Goal: Transaction & Acquisition: Purchase product/service

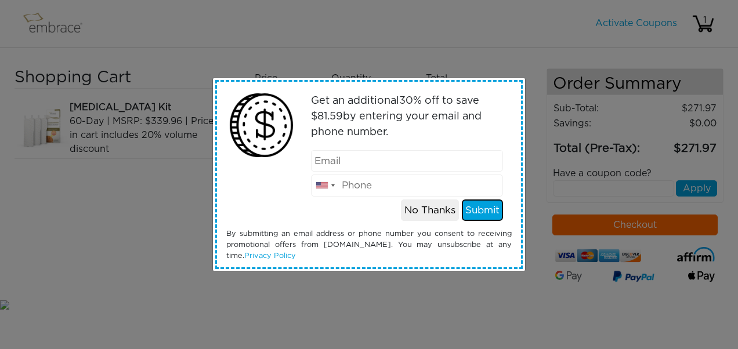
click at [475, 209] on button "Submit" at bounding box center [482, 210] width 41 height 22
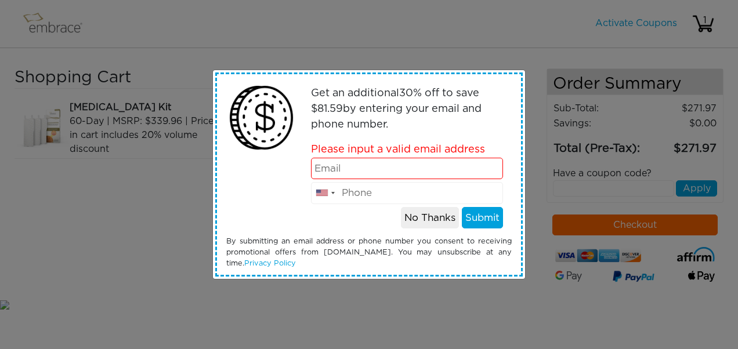
click at [394, 175] on input "email" at bounding box center [407, 169] width 193 height 22
type input "1"
type input "monicaajohnson@katyisd.org"
type input "(832) 465-5169"
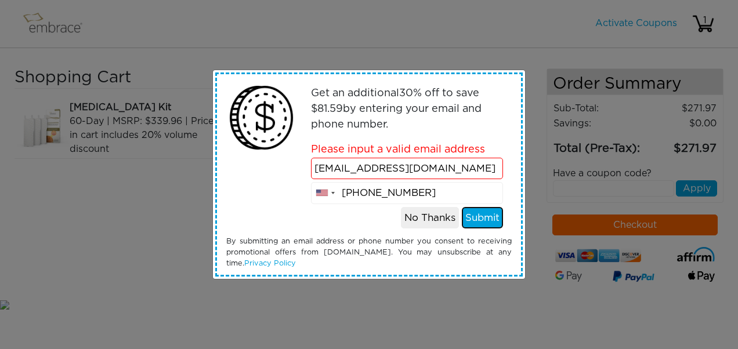
click at [478, 213] on button "Submit" at bounding box center [482, 218] width 41 height 22
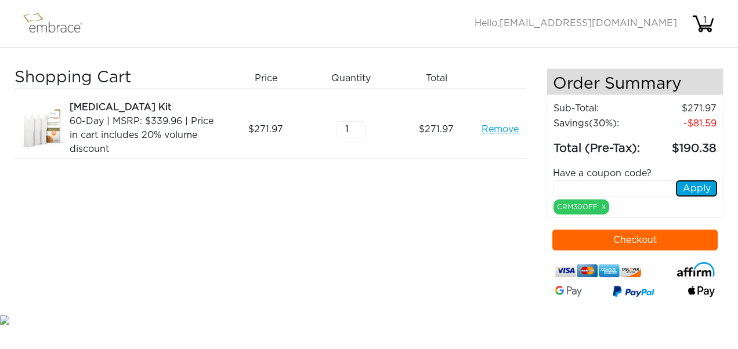
click at [689, 190] on button "Apply" at bounding box center [696, 188] width 41 height 16
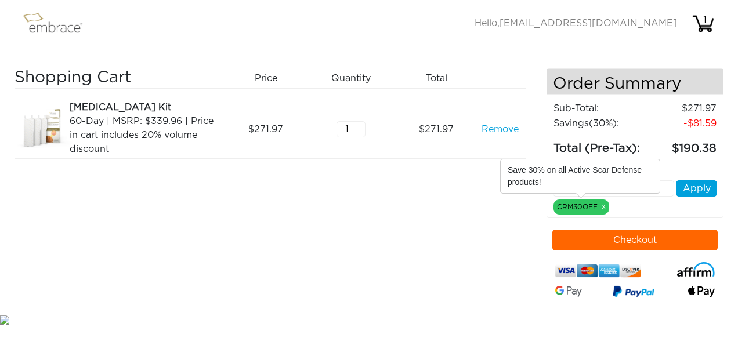
click at [573, 204] on div "CRM30OFF x" at bounding box center [581, 206] width 56 height 15
click at [655, 235] on button "Checkout" at bounding box center [635, 240] width 166 height 21
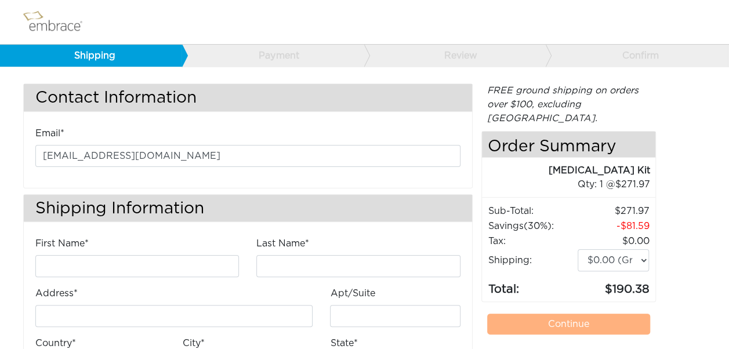
scroll to position [116, 0]
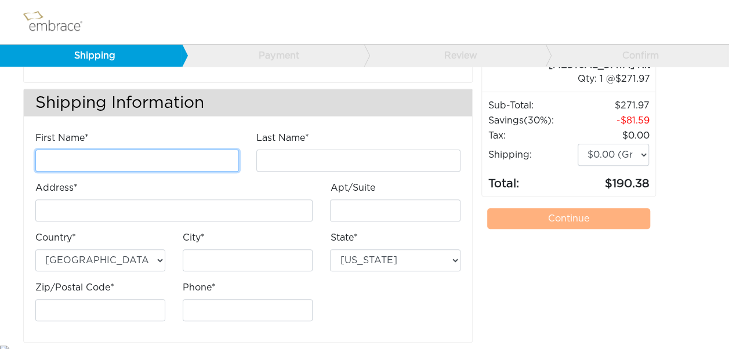
click at [191, 161] on input "First Name*" at bounding box center [137, 161] width 204 height 22
type input "[PERSON_NAME]"
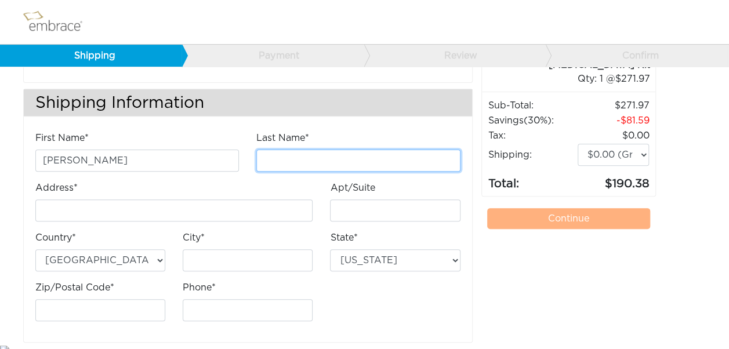
type input "[PERSON_NAME]"
type input "1318 Wellshire Dr"
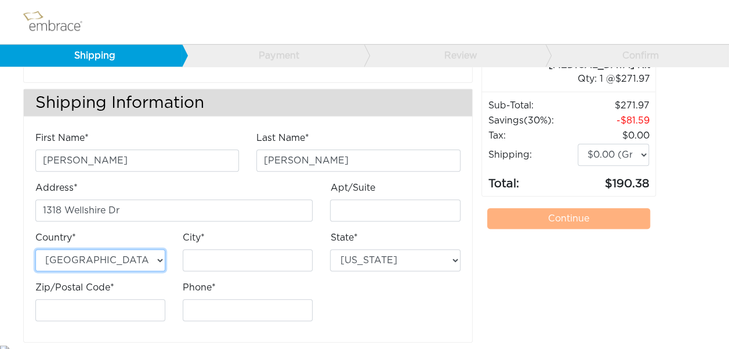
type input "Katy"
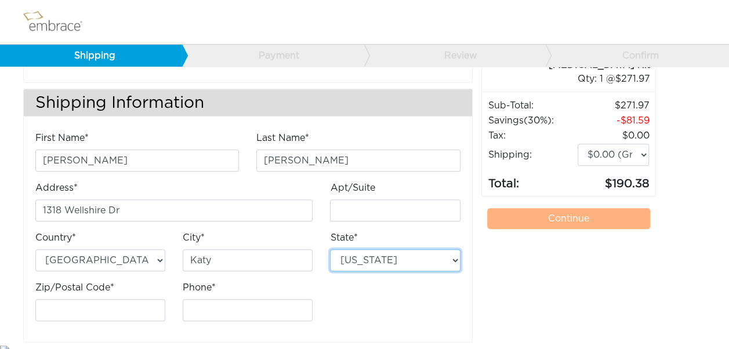
type input "77494"
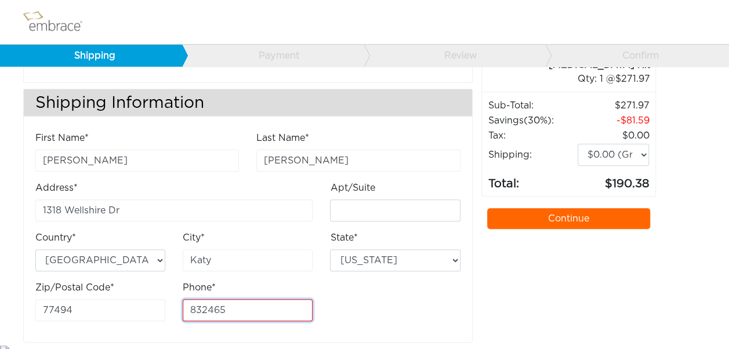
click at [227, 313] on input "832465" at bounding box center [248, 310] width 130 height 22
type input "8324655169"
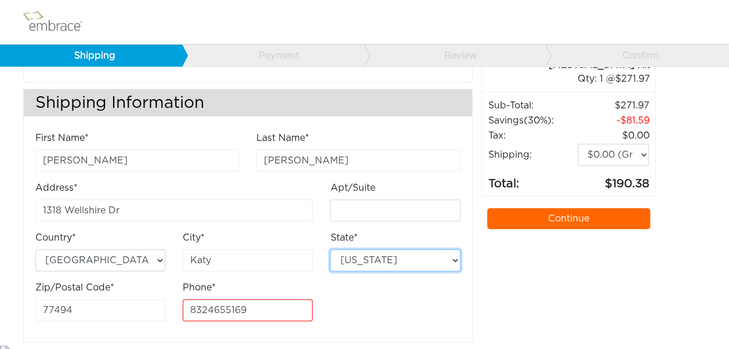
select select "[GEOGRAPHIC_DATA]"
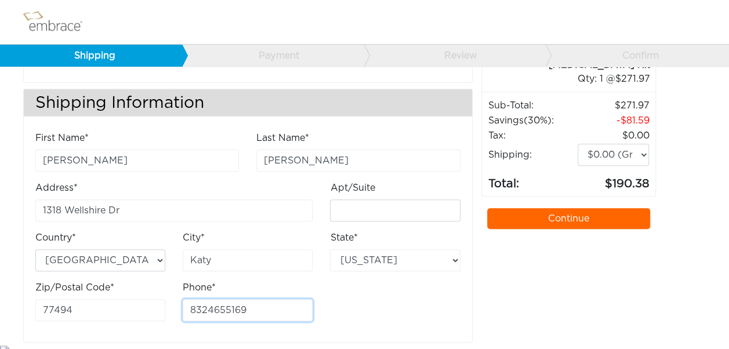
scroll to position [121, 0]
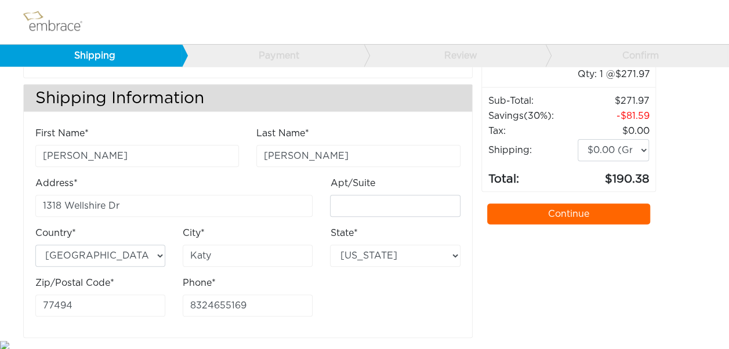
click at [553, 204] on link "Continue" at bounding box center [569, 214] width 164 height 21
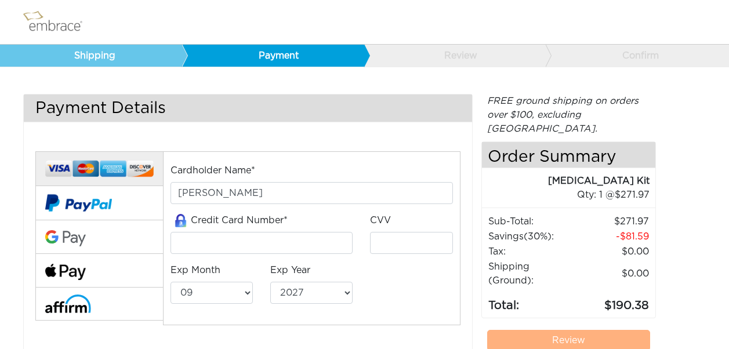
select select "9"
select select "2027"
click at [296, 244] on input "tel" at bounding box center [261, 243] width 183 height 22
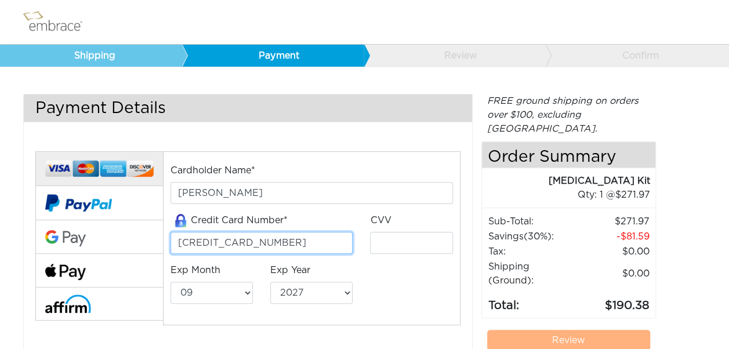
type input "5466576007503886"
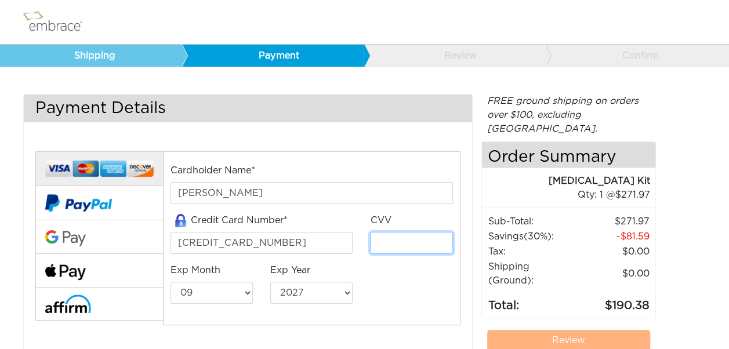
click at [386, 242] on input "tel" at bounding box center [411, 243] width 82 height 22
type input "279"
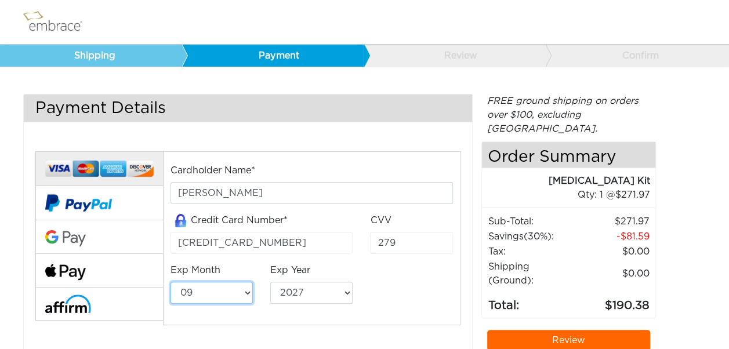
click at [246, 291] on select "01 02 03 04 05 06 07 08 09 10 11 12" at bounding box center [211, 293] width 82 height 22
select select "1"
click at [170, 282] on select "01 02 03 04 05 06 07 08 09 10 11 12" at bounding box center [211, 293] width 82 height 22
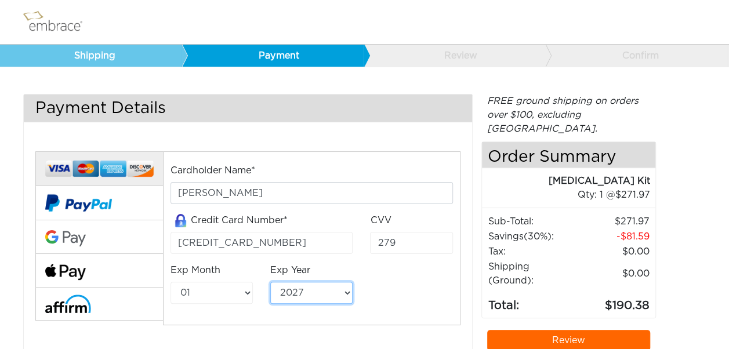
click at [347, 290] on select "2025 2026 2027 2028 2029 2030 2031 2032 2033 2034 2035 2036 2037 2038 2039" at bounding box center [311, 293] width 82 height 22
select select "2030"
click at [270, 282] on select "2025 2026 2027 2028 2029 2030 2031 2032 2033 2034 2035 2036 2037 2038 2039" at bounding box center [311, 293] width 82 height 22
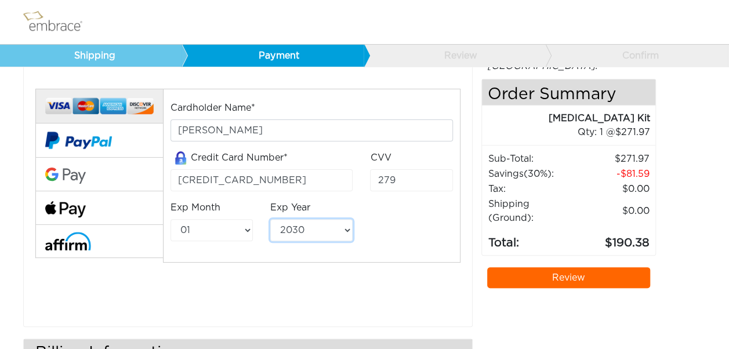
scroll to position [42, 0]
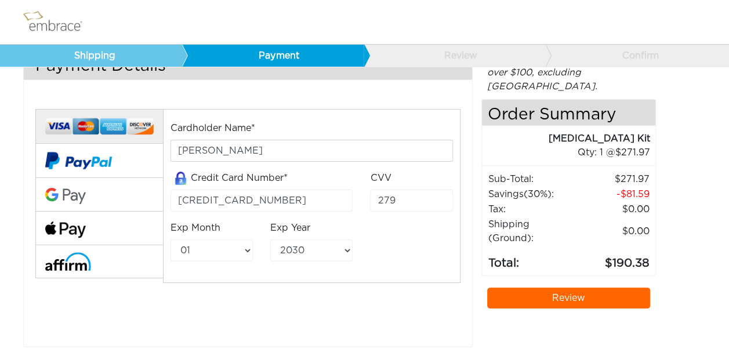
click at [572, 288] on link "Review" at bounding box center [569, 298] width 164 height 21
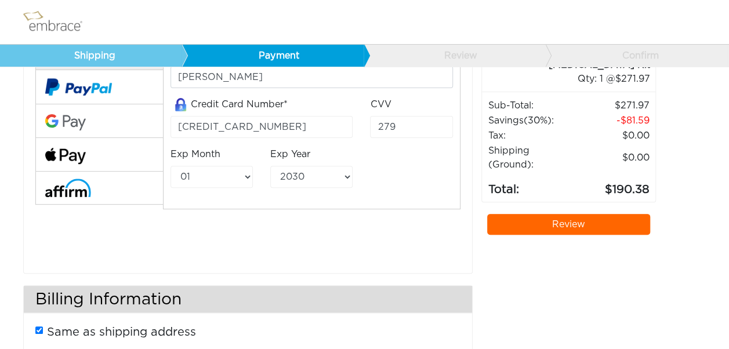
scroll to position [170, 0]
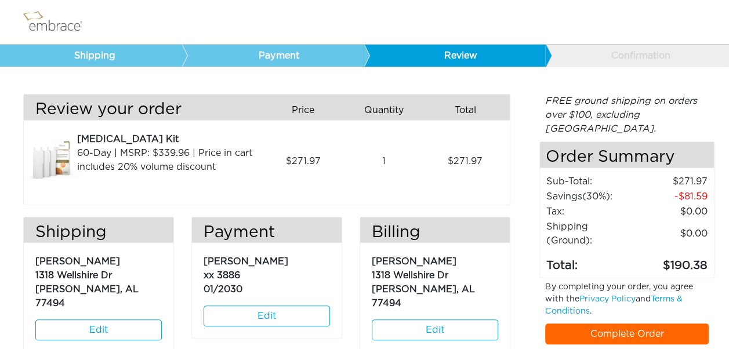
click at [625, 324] on link "Complete Order" at bounding box center [627, 334] width 164 height 21
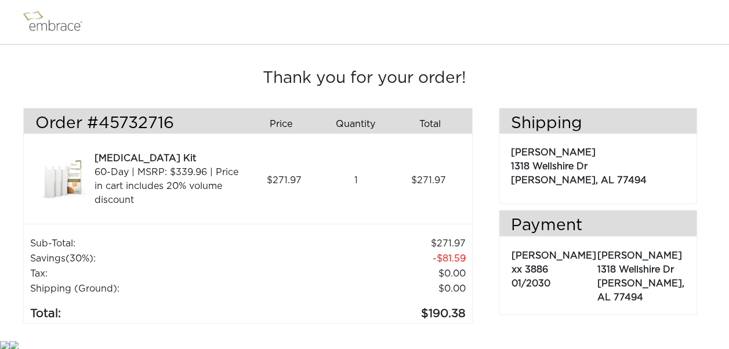
scroll to position [7, 0]
